Goal: Complete application form

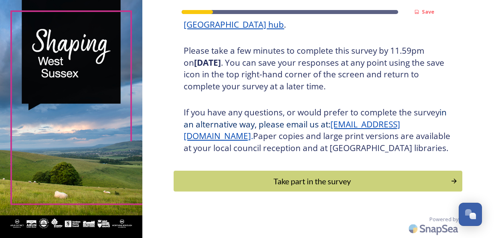
scroll to position [147, 0]
click at [327, 184] on div "Take part in the survey" at bounding box center [312, 181] width 271 height 12
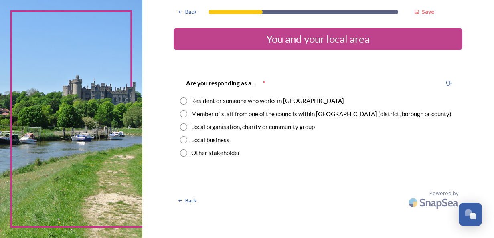
click at [180, 116] on input "radio" at bounding box center [183, 113] width 7 height 7
radio input "true"
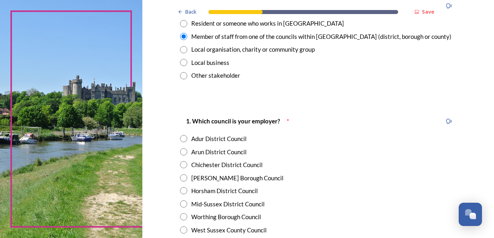
scroll to position [80, 0]
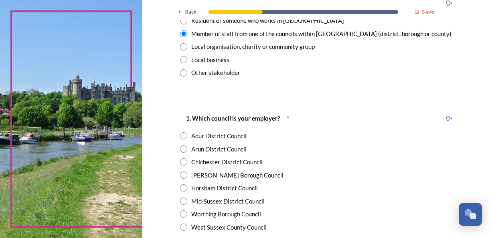
click at [180, 190] on input "radio" at bounding box center [183, 188] width 7 height 7
radio input "true"
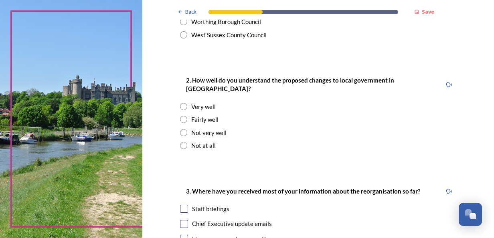
scroll to position [281, 0]
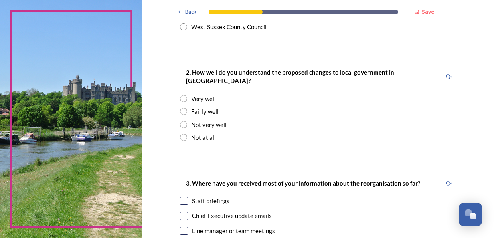
click at [180, 95] on input "radio" at bounding box center [183, 98] width 7 height 7
radio input "true"
click at [180, 108] on input "radio" at bounding box center [183, 111] width 7 height 7
radio input "true"
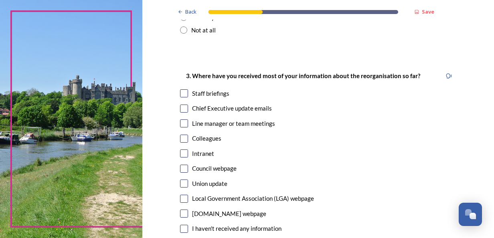
scroll to position [401, 0]
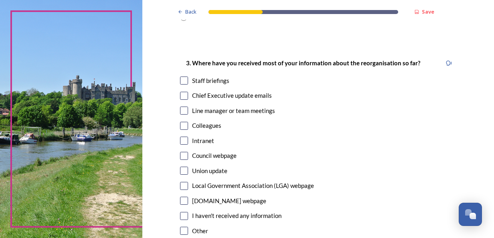
click at [180, 77] on input "checkbox" at bounding box center [184, 81] width 8 height 8
checkbox input "true"
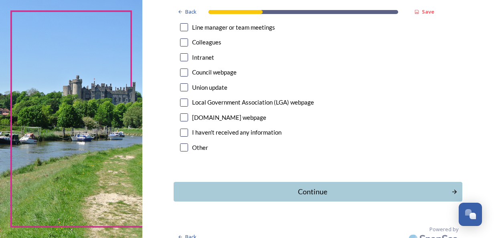
scroll to position [486, 0]
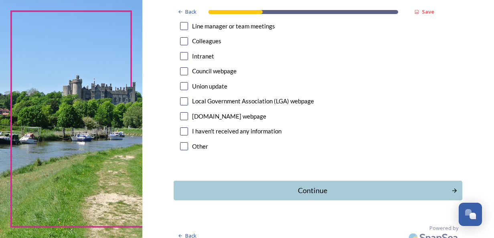
click at [290, 185] on div "Continue" at bounding box center [312, 190] width 269 height 11
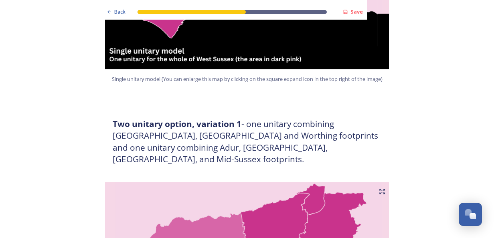
scroll to position [281, 0]
